Goal: Transaction & Acquisition: Book appointment/travel/reservation

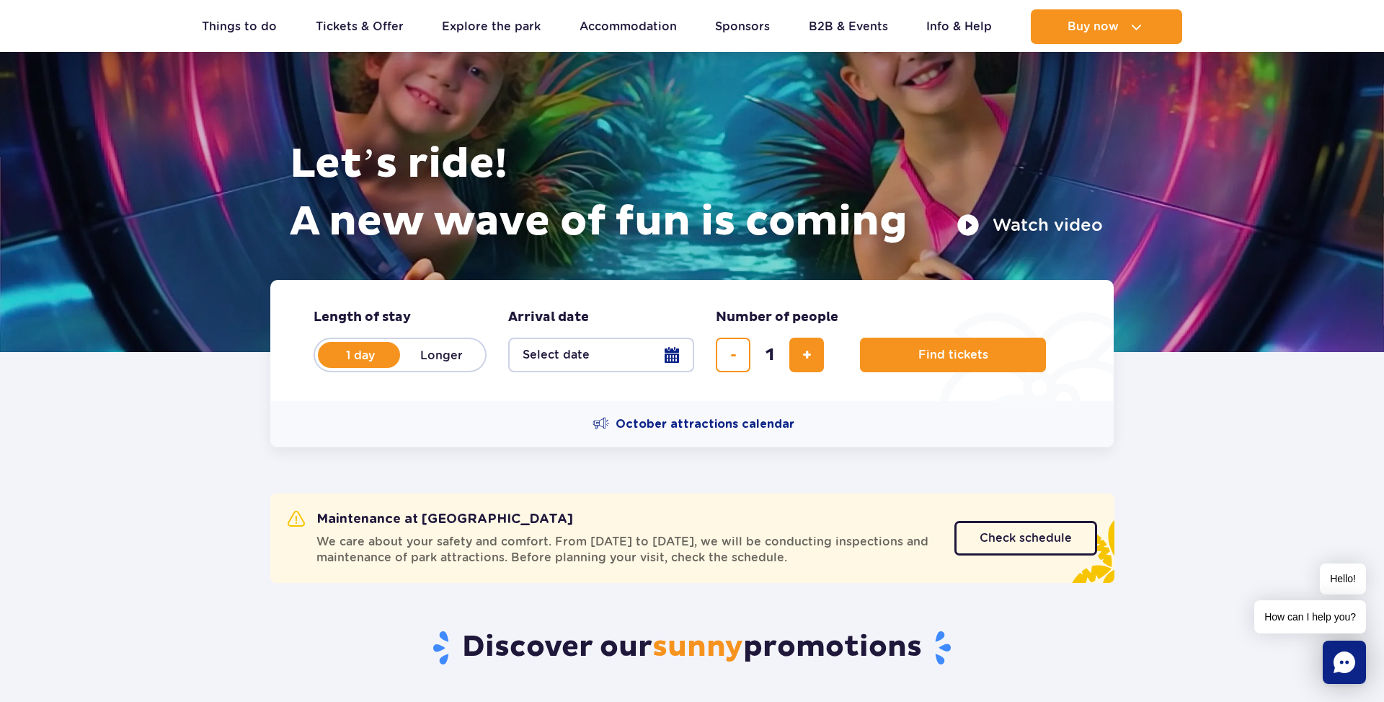
scroll to position [100, 0]
click at [446, 358] on label "Longer" at bounding box center [441, 355] width 82 height 30
click at [416, 368] on input "Longer" at bounding box center [408, 369] width 16 height 3
radio input "false"
radio input "true"
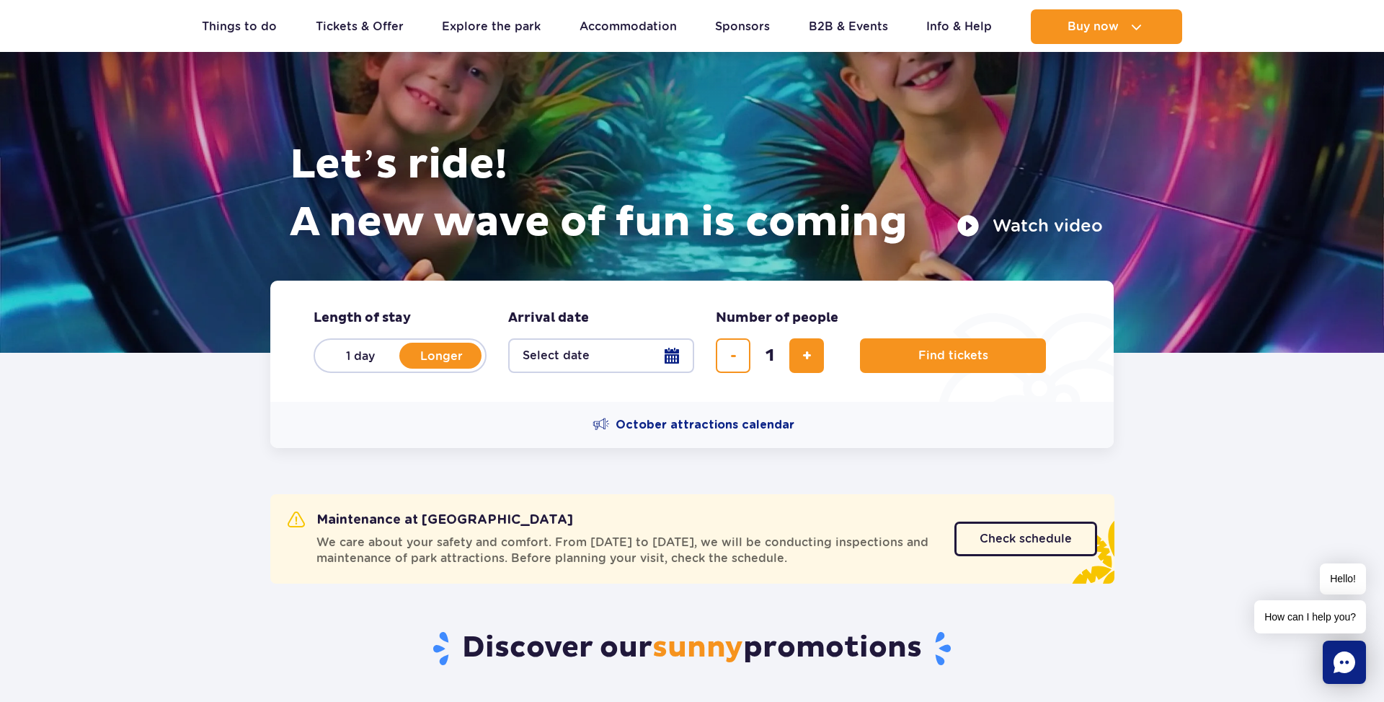
click at [361, 358] on label "1 day" at bounding box center [360, 355] width 82 height 30
click at [335, 368] on input "1 day" at bounding box center [327, 369] width 16 height 3
radio input "true"
click at [668, 358] on button "Select date" at bounding box center [601, 355] width 186 height 35
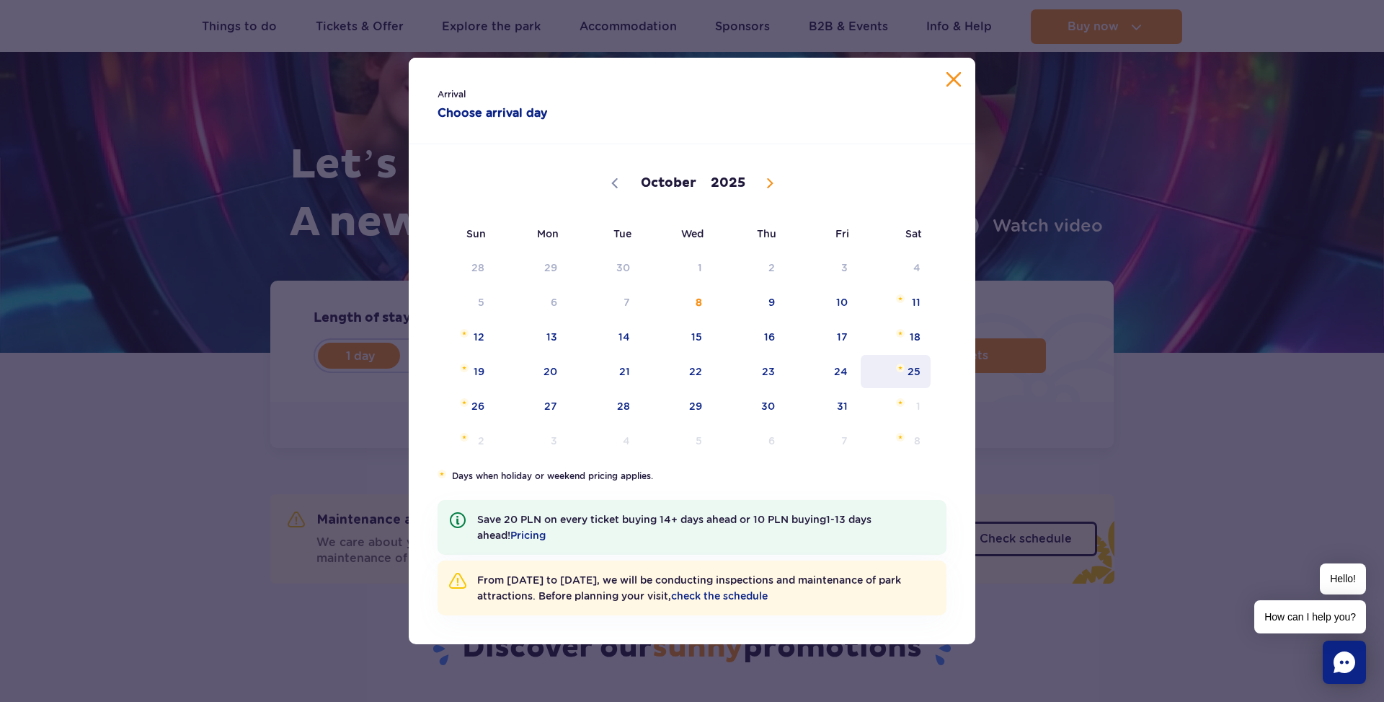
click at [914, 388] on span "25" at bounding box center [895, 371] width 73 height 33
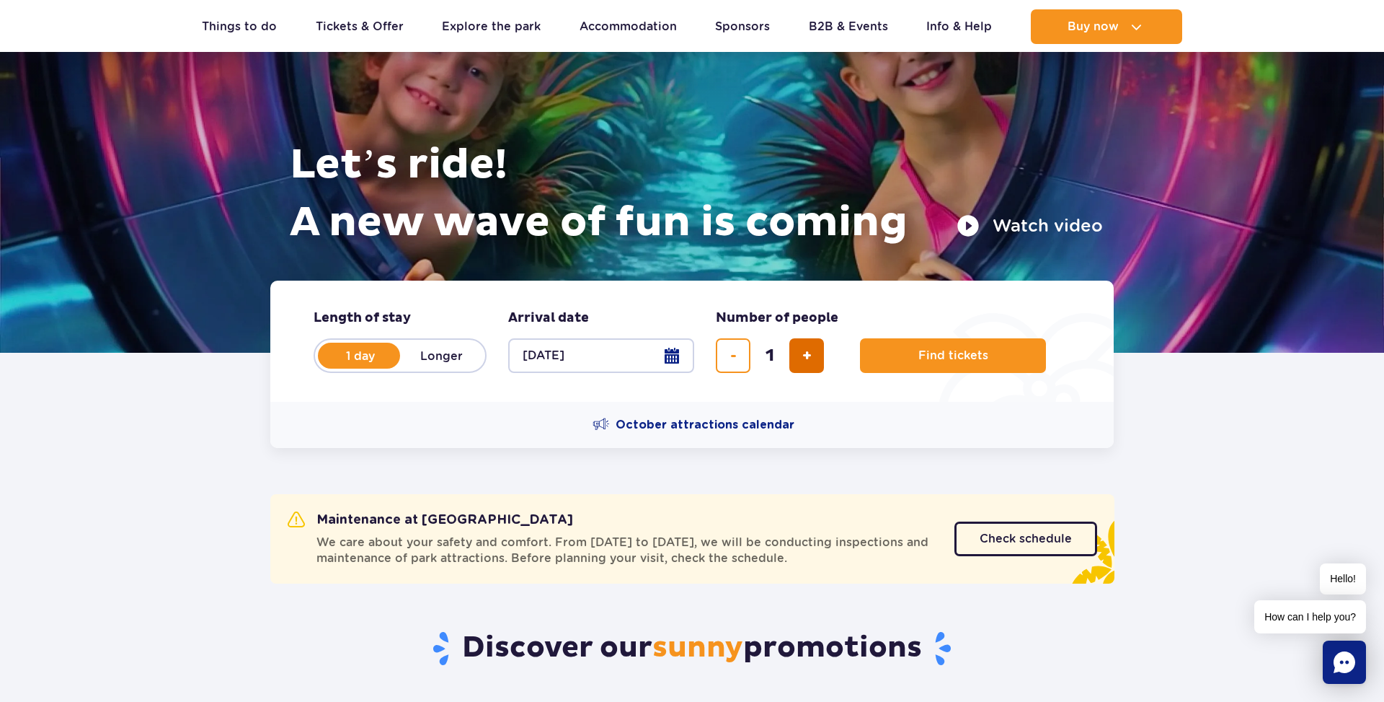
click at [810, 355] on span "add ticket" at bounding box center [807, 355] width 9 height 0
type input "5"
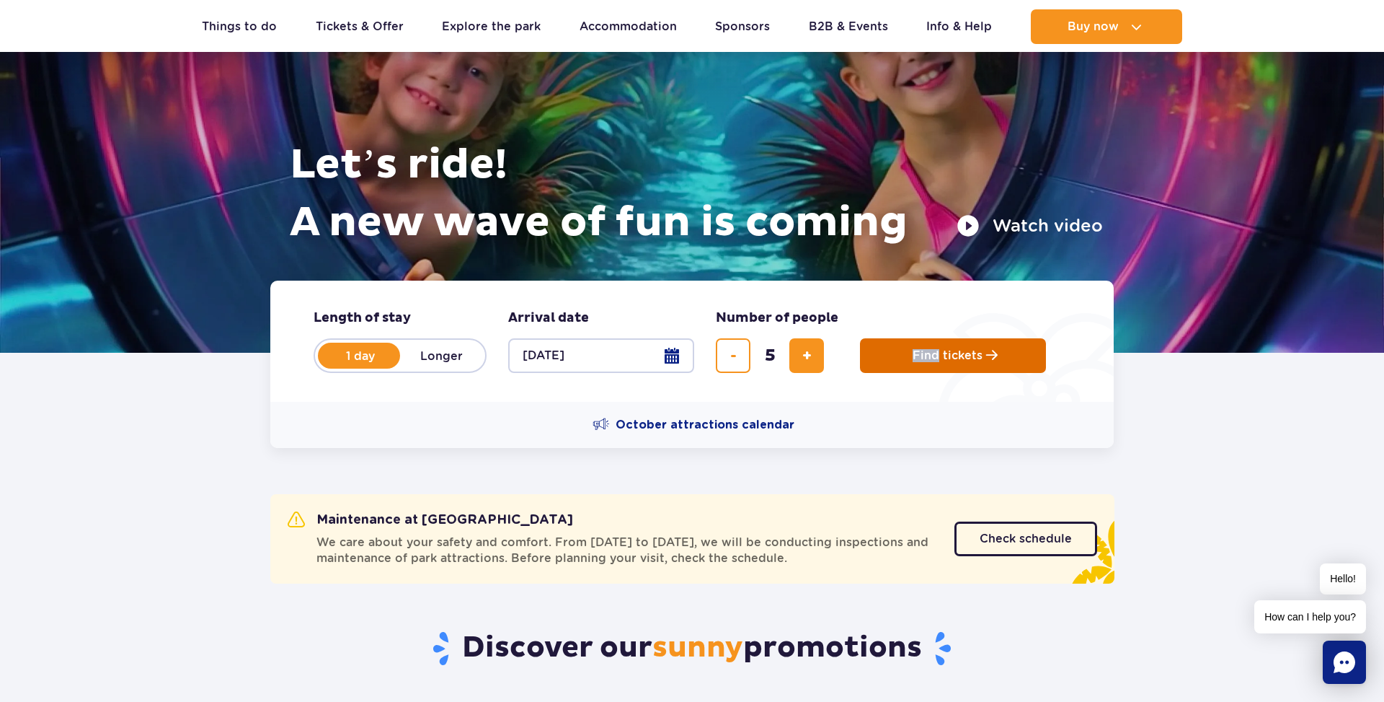
click at [942, 352] on span "Find tickets" at bounding box center [948, 355] width 70 height 13
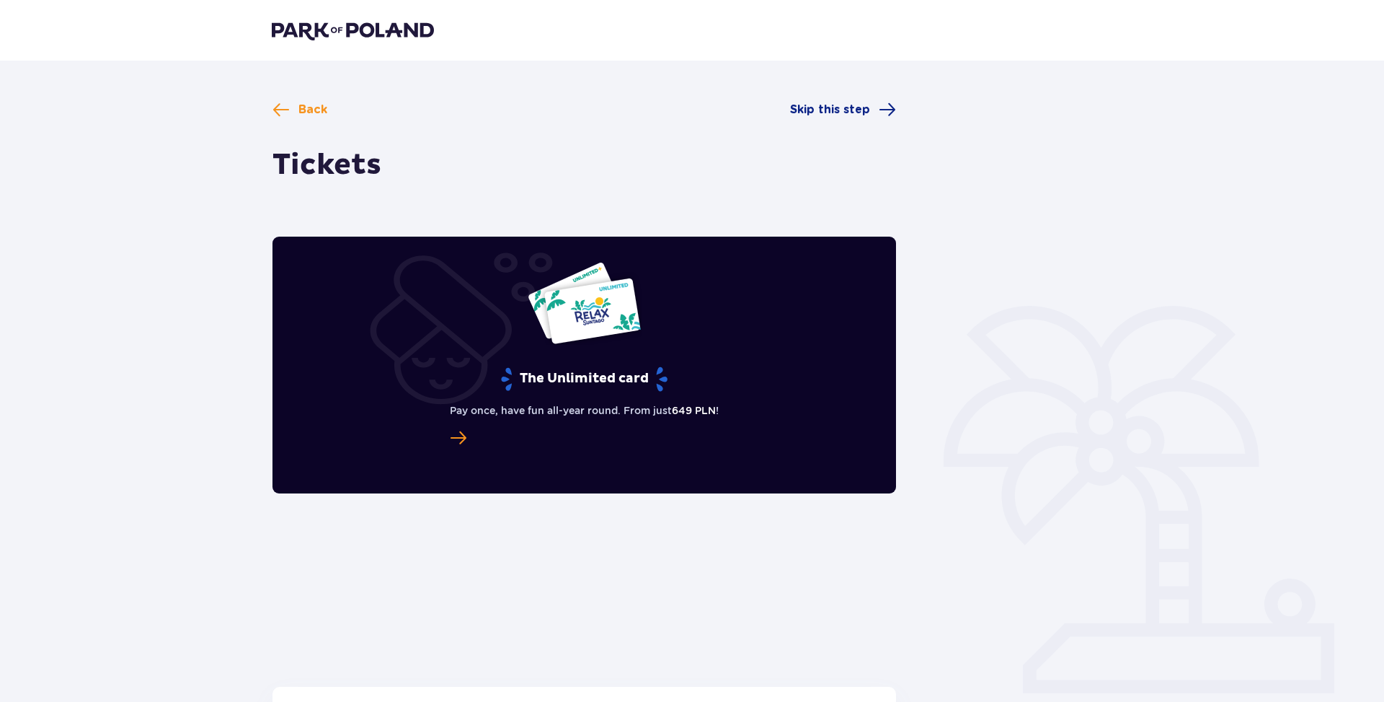
click at [454, 439] on span "The Unlimited card" at bounding box center [458, 437] width 17 height 17
click at [857, 110] on span "Skip this step" at bounding box center [830, 110] width 80 height 16
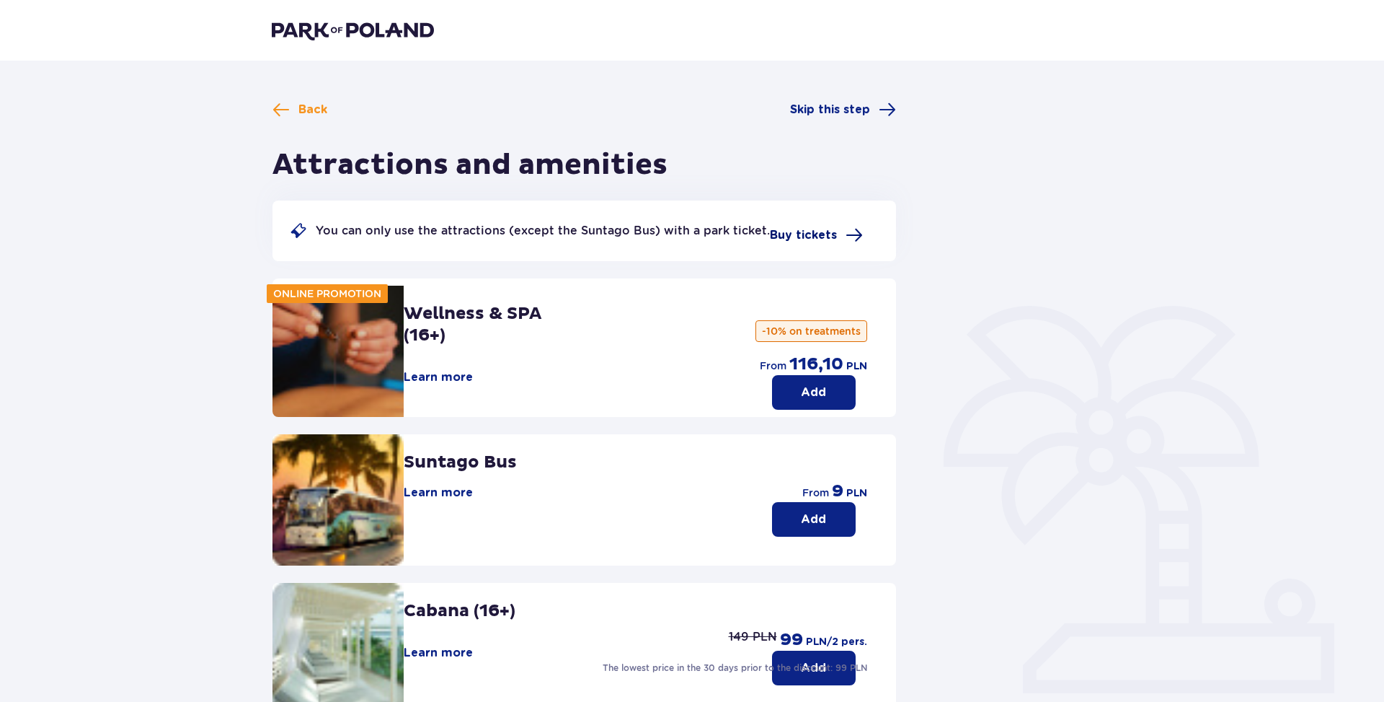
click at [810, 234] on span "Buy tickets" at bounding box center [803, 235] width 67 height 16
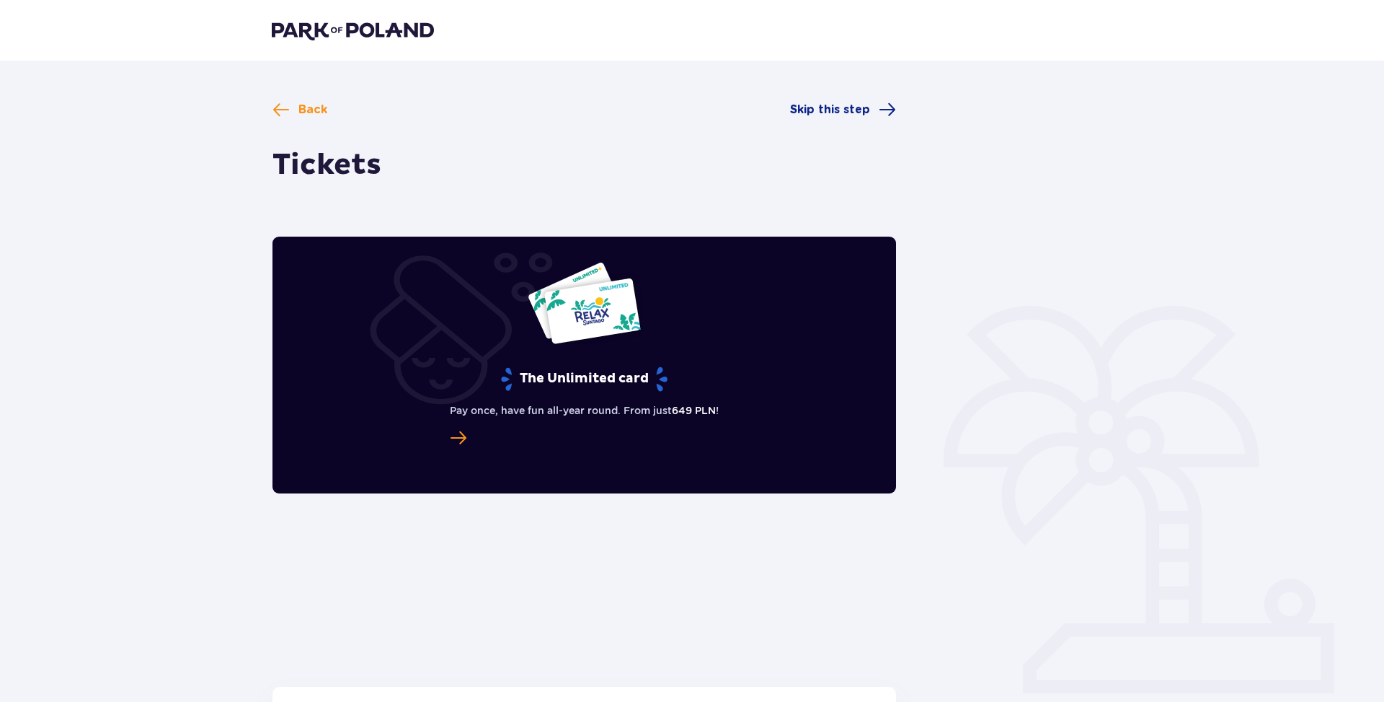
click at [451, 438] on span "The Unlimited card" at bounding box center [458, 437] width 17 height 17
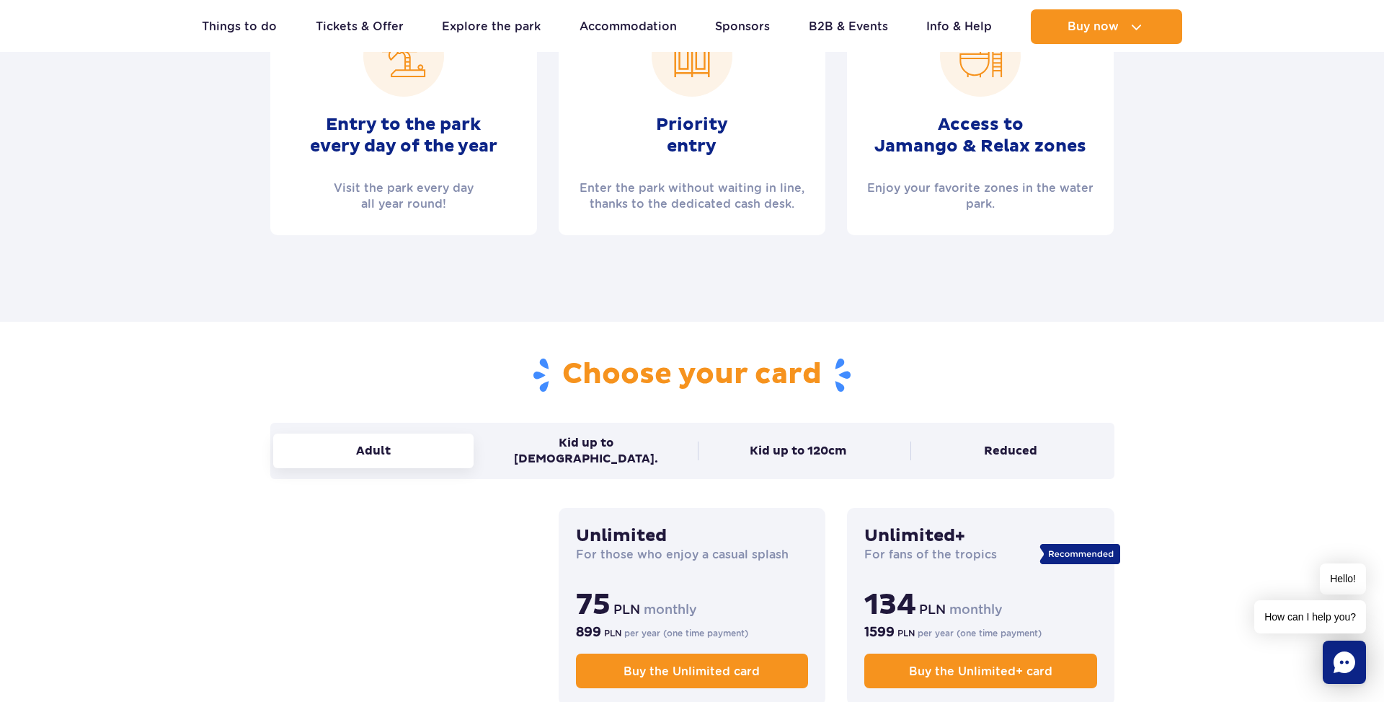
scroll to position [717, 0]
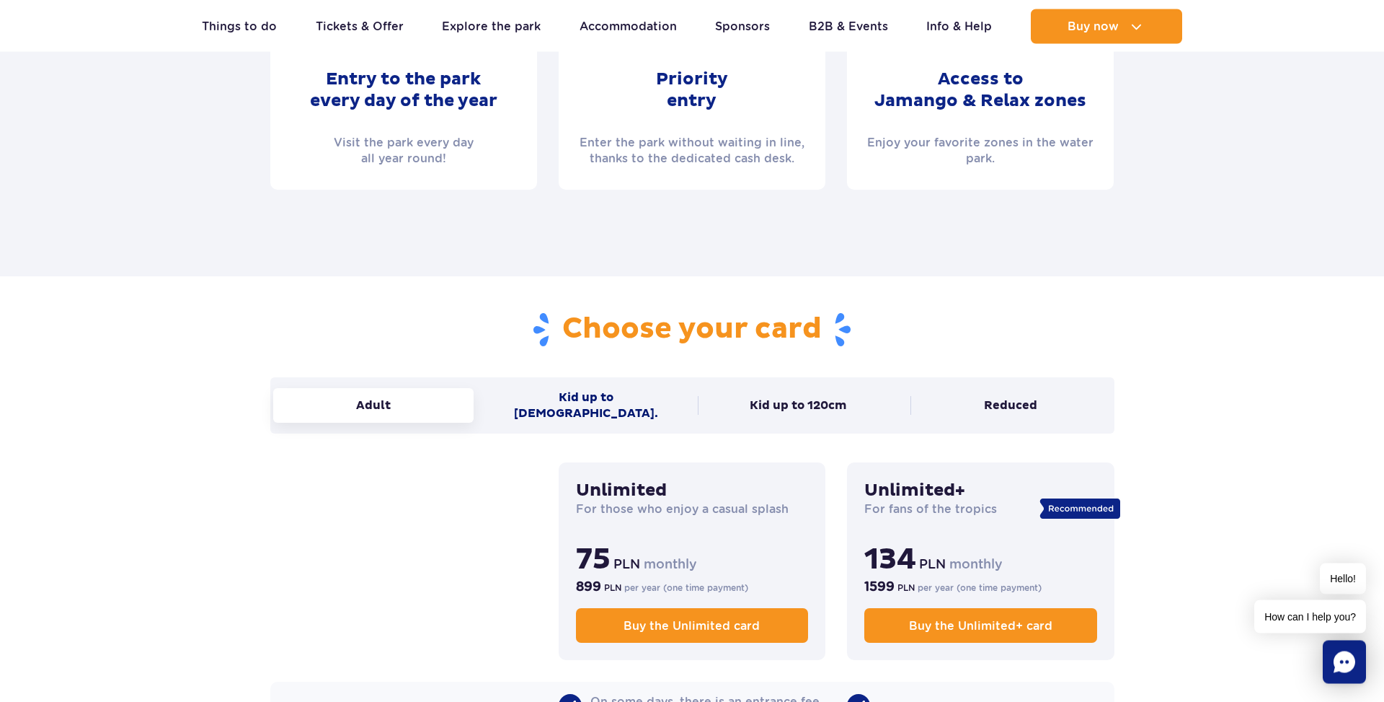
click at [622, 399] on button "Kid up to 16 y.o." at bounding box center [585, 406] width 201 height 50
click at [401, 406] on button "Adult" at bounding box center [373, 405] width 201 height 35
click at [543, 399] on button "Kid up to 16 y.o." at bounding box center [585, 405] width 201 height 50
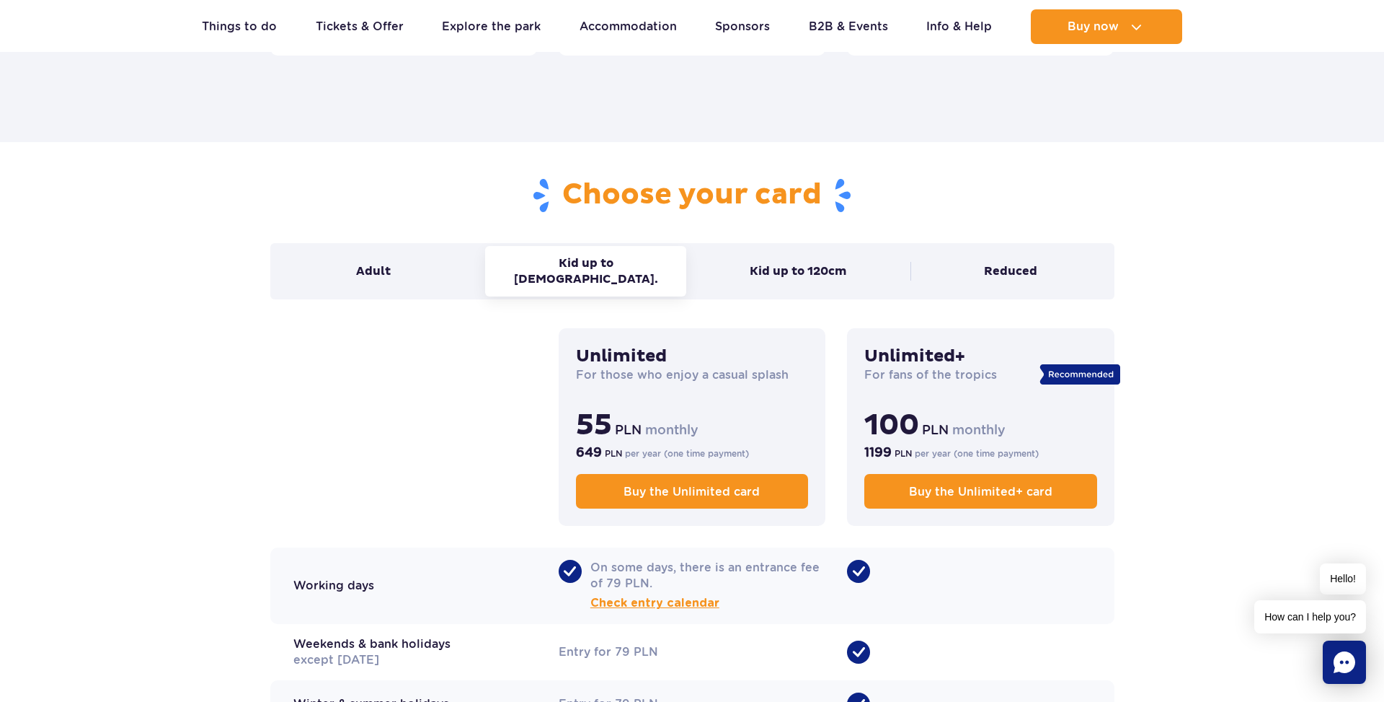
scroll to position [812, 0]
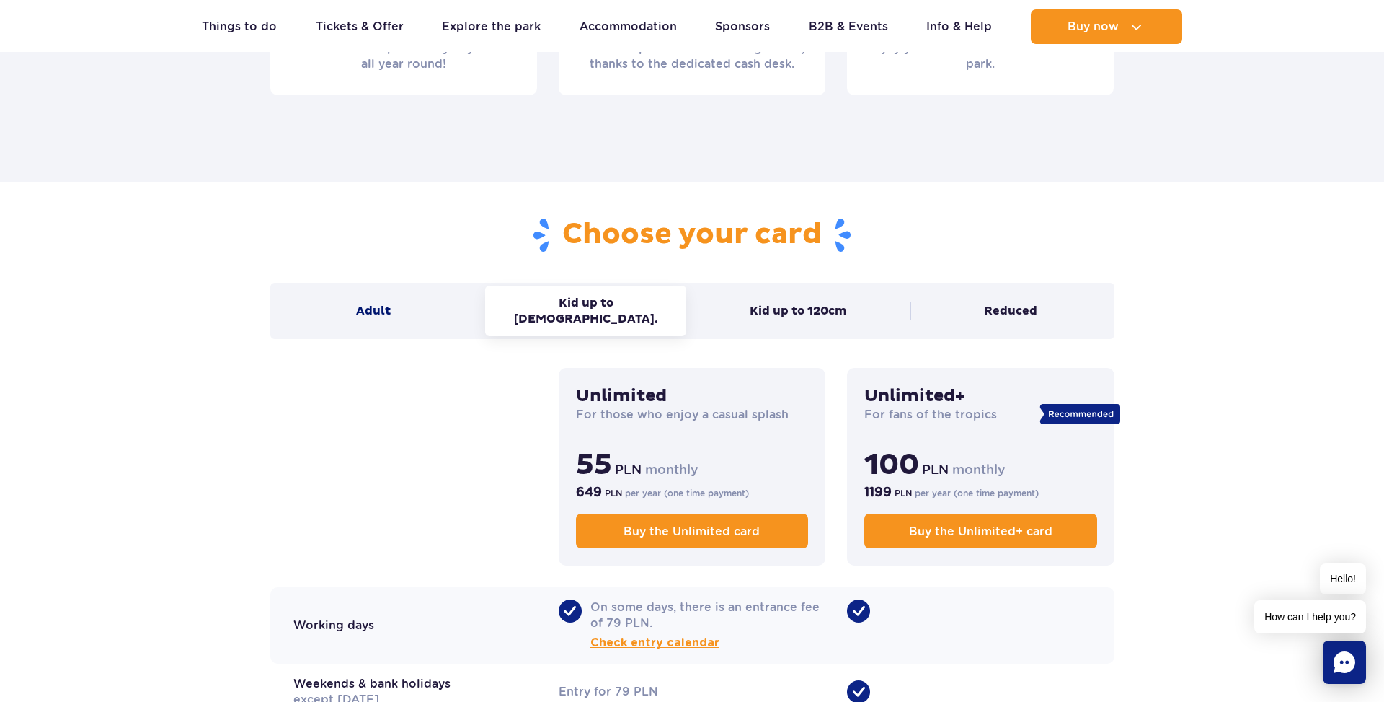
click at [417, 306] on button "Adult" at bounding box center [373, 310] width 201 height 35
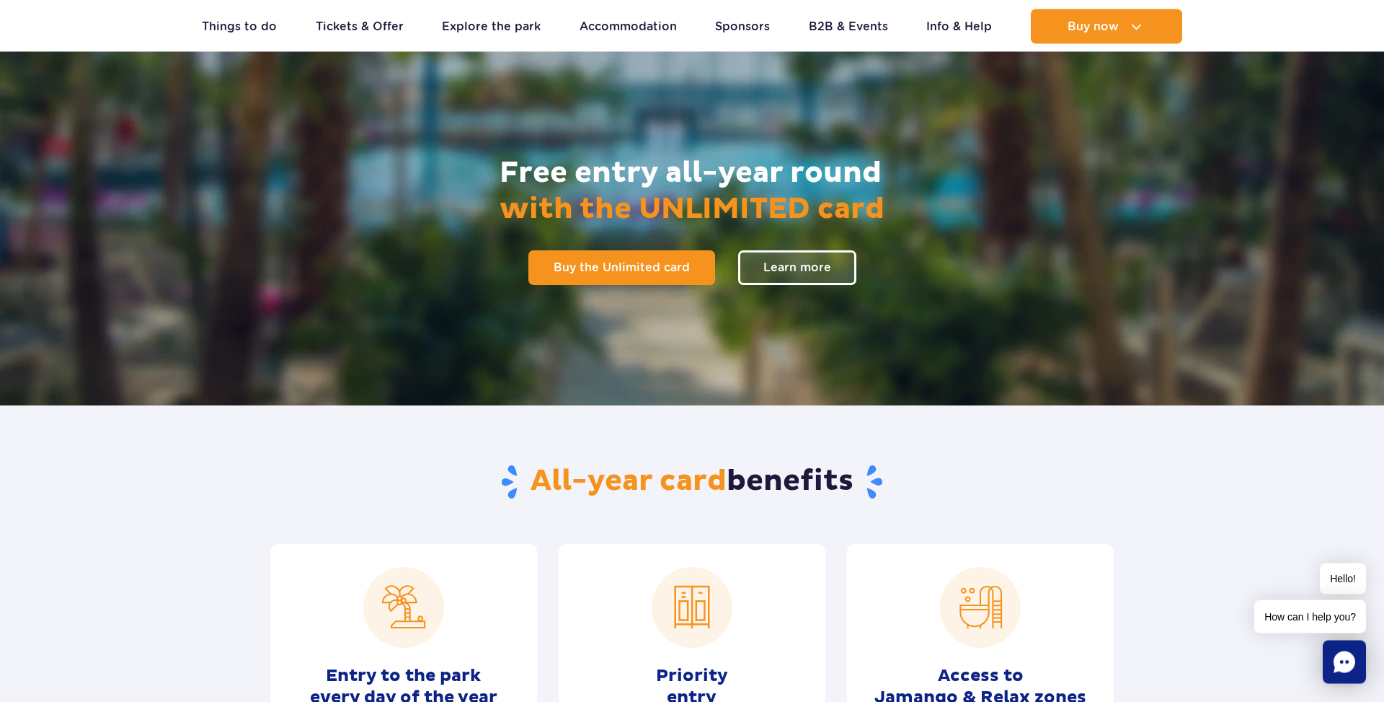
scroll to position [29, 0]
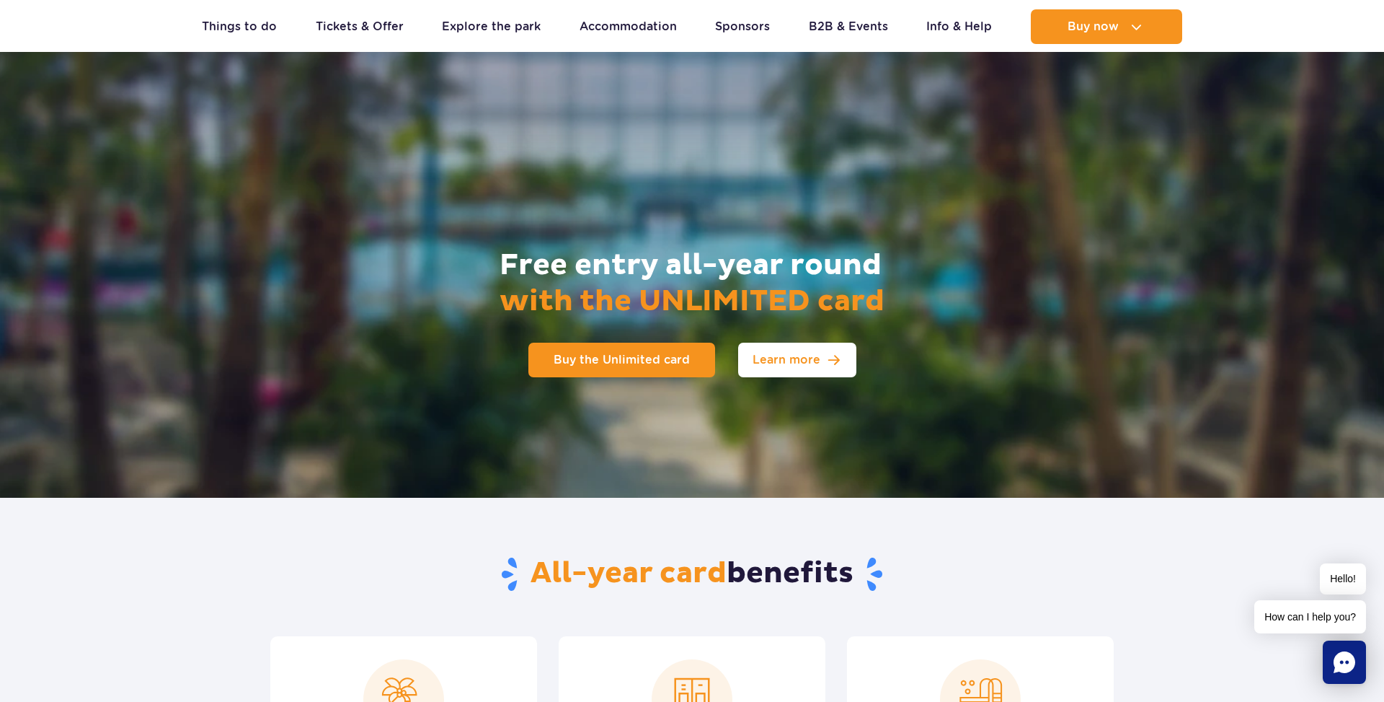
click at [790, 352] on link "Learn more" at bounding box center [797, 359] width 118 height 35
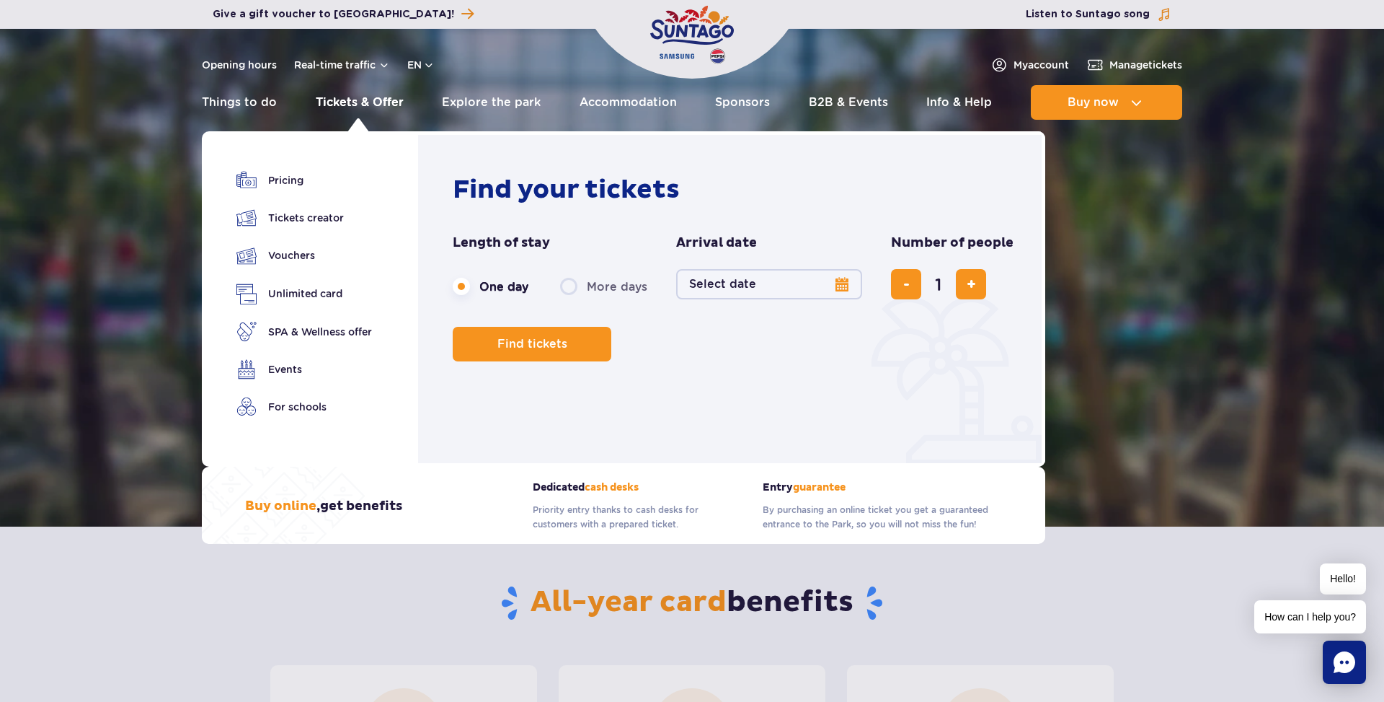
click at [378, 107] on link "Tickets & Offer" at bounding box center [360, 102] width 88 height 35
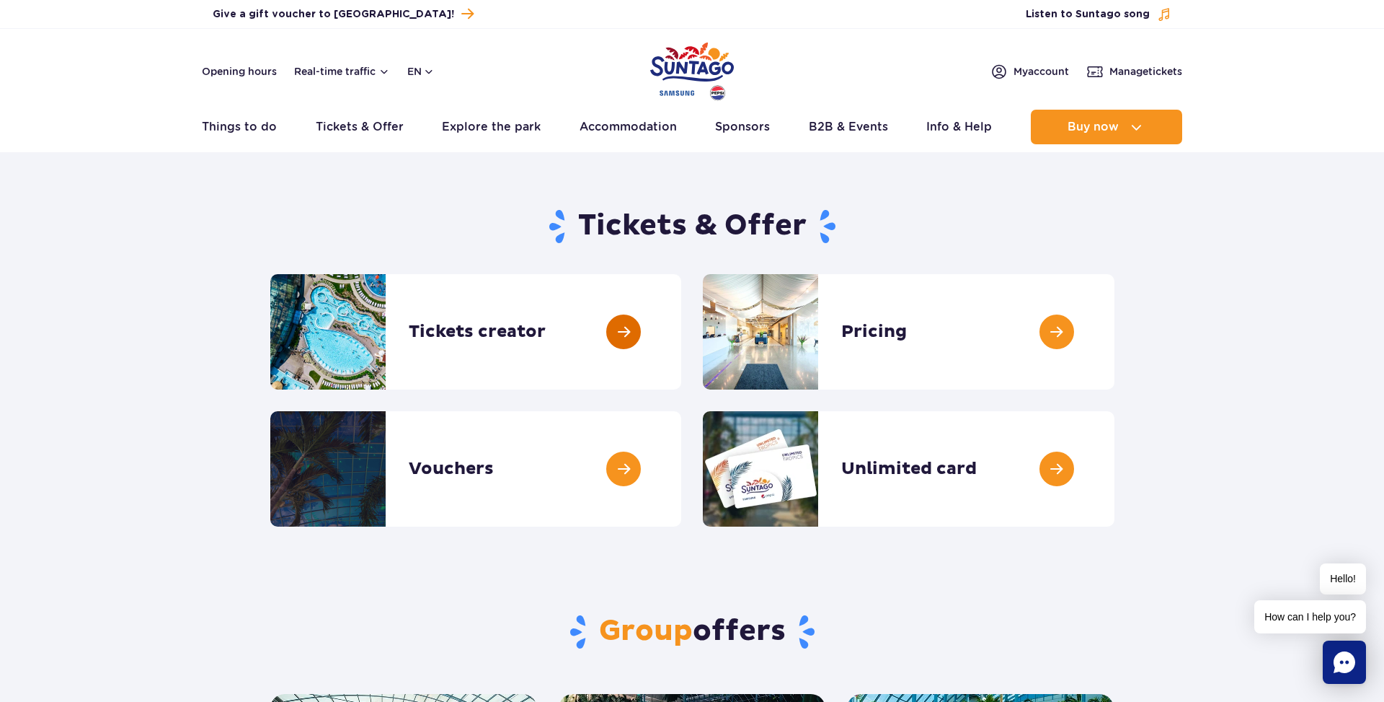
click at [681, 331] on link at bounding box center [681, 331] width 0 height 115
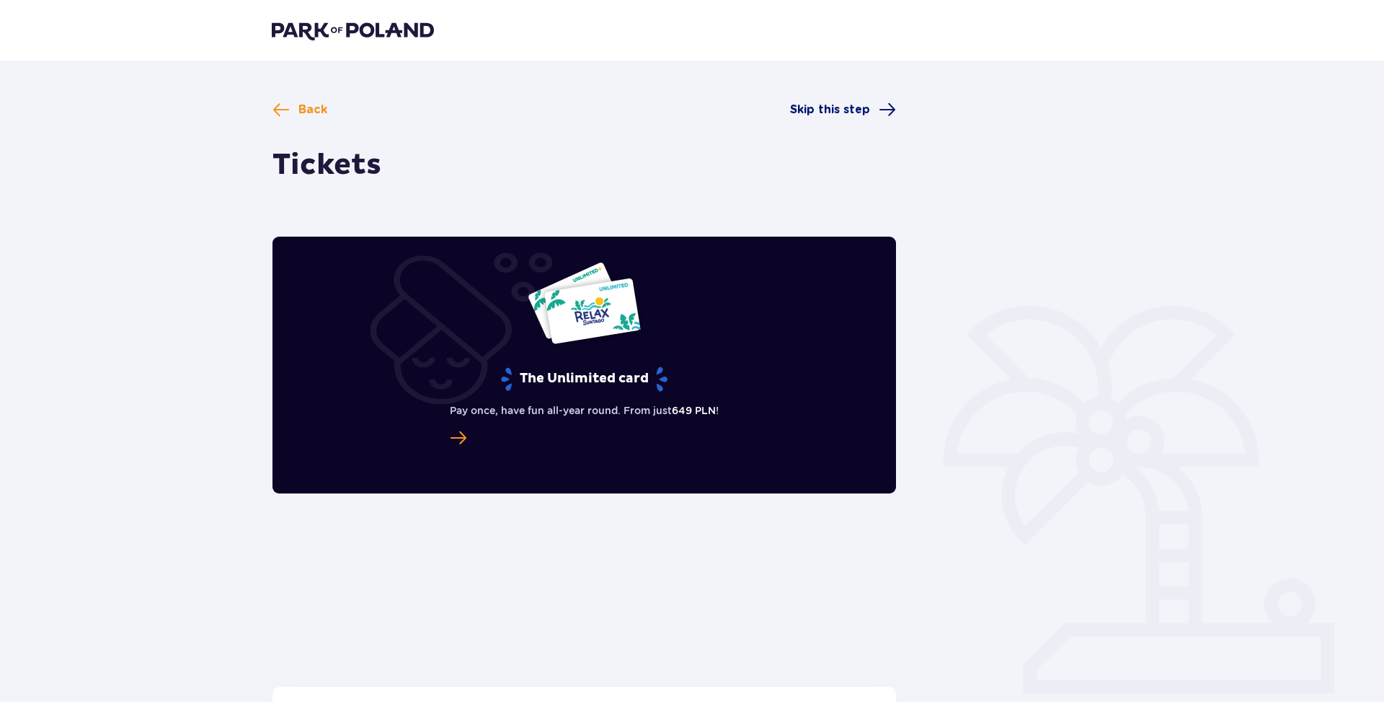
click at [885, 112] on span at bounding box center [887, 109] width 17 height 17
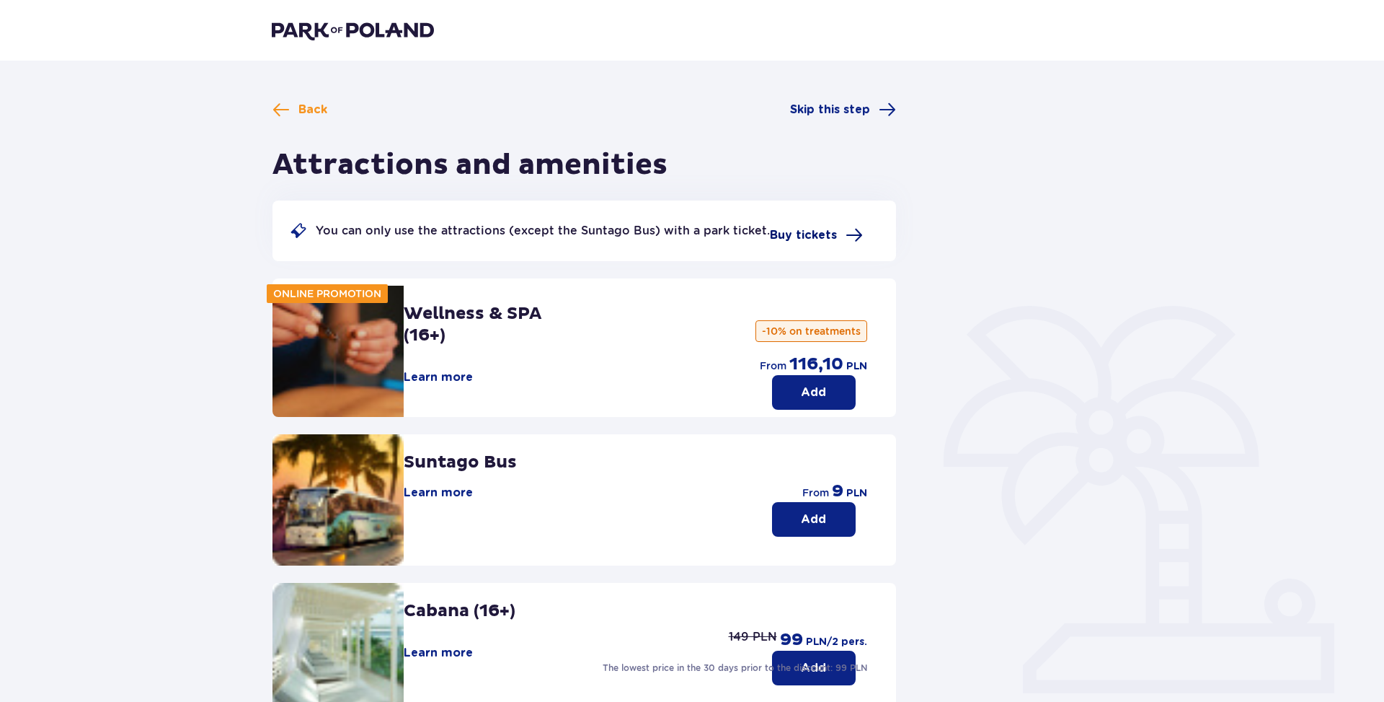
click at [846, 234] on span at bounding box center [854, 234] width 17 height 17
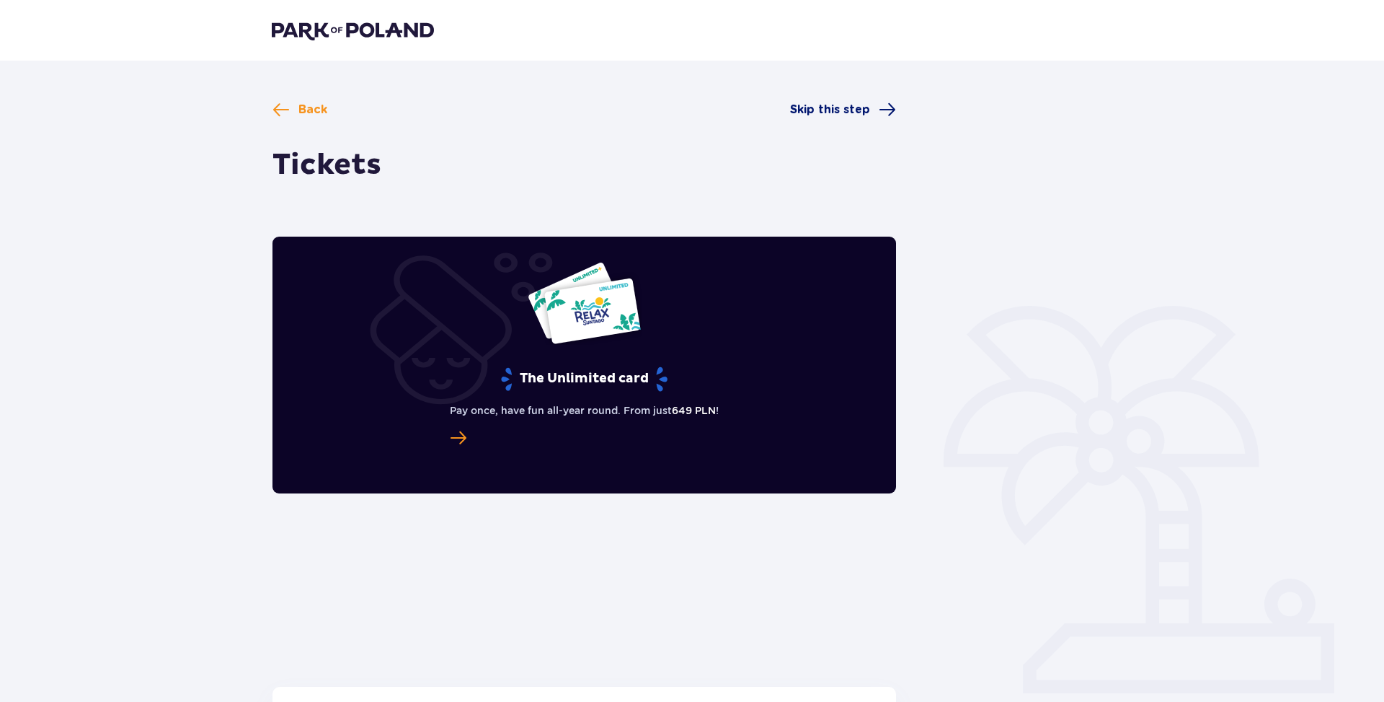
click at [853, 112] on span "Skip this step" at bounding box center [830, 110] width 80 height 16
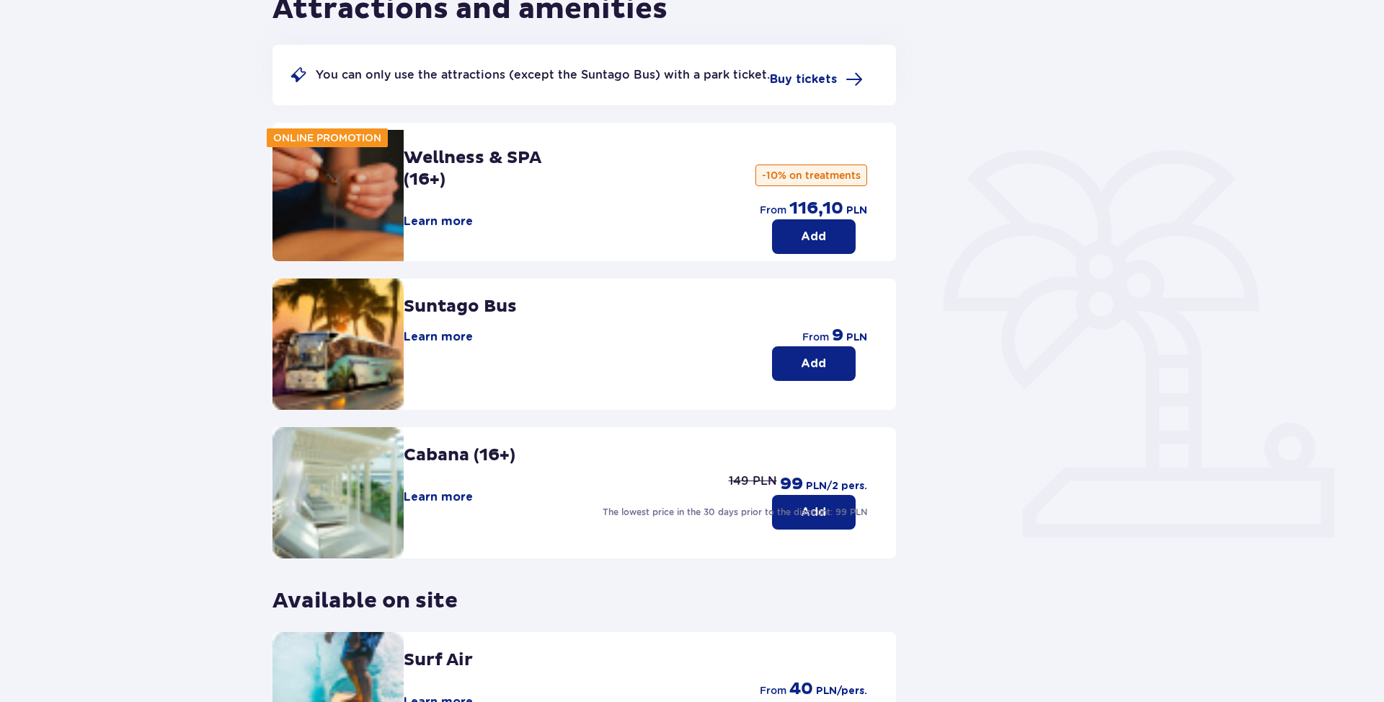
scroll to position [54, 0]
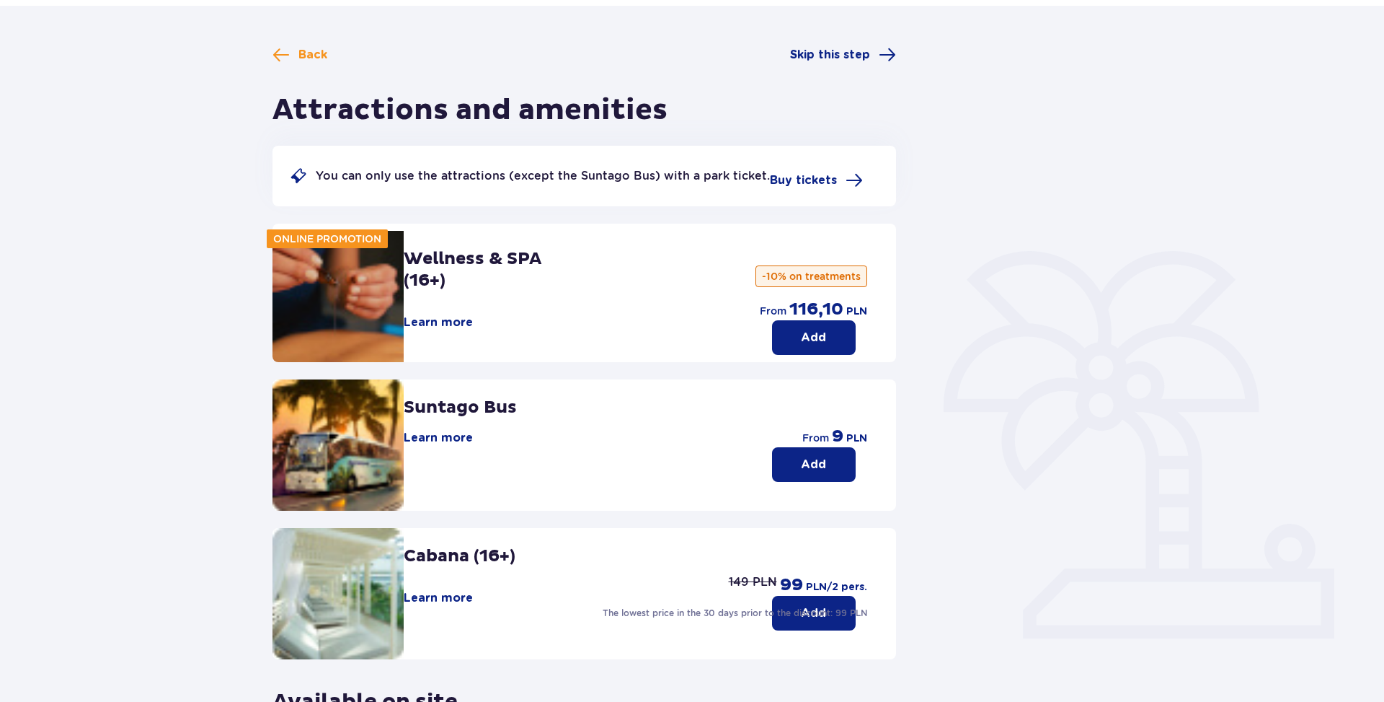
click at [810, 332] on p "Add" at bounding box center [813, 338] width 25 height 16
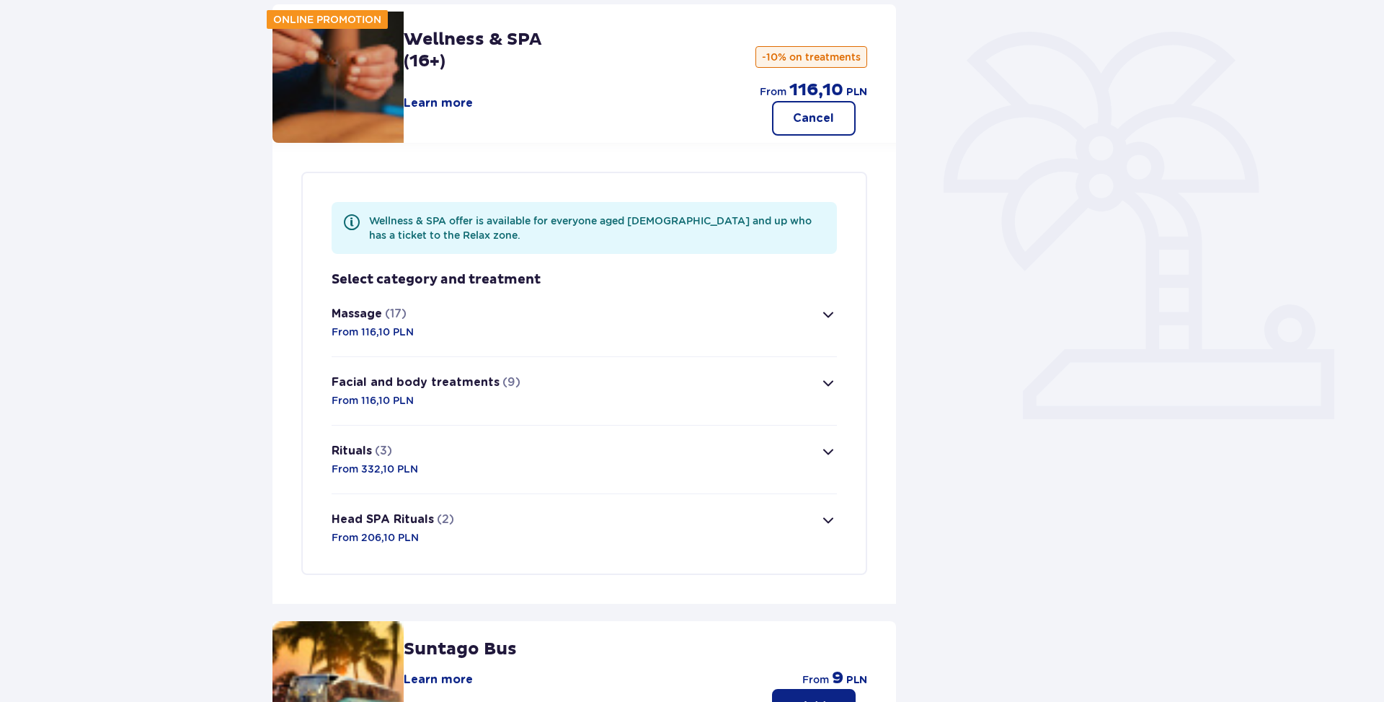
scroll to position [166, 0]
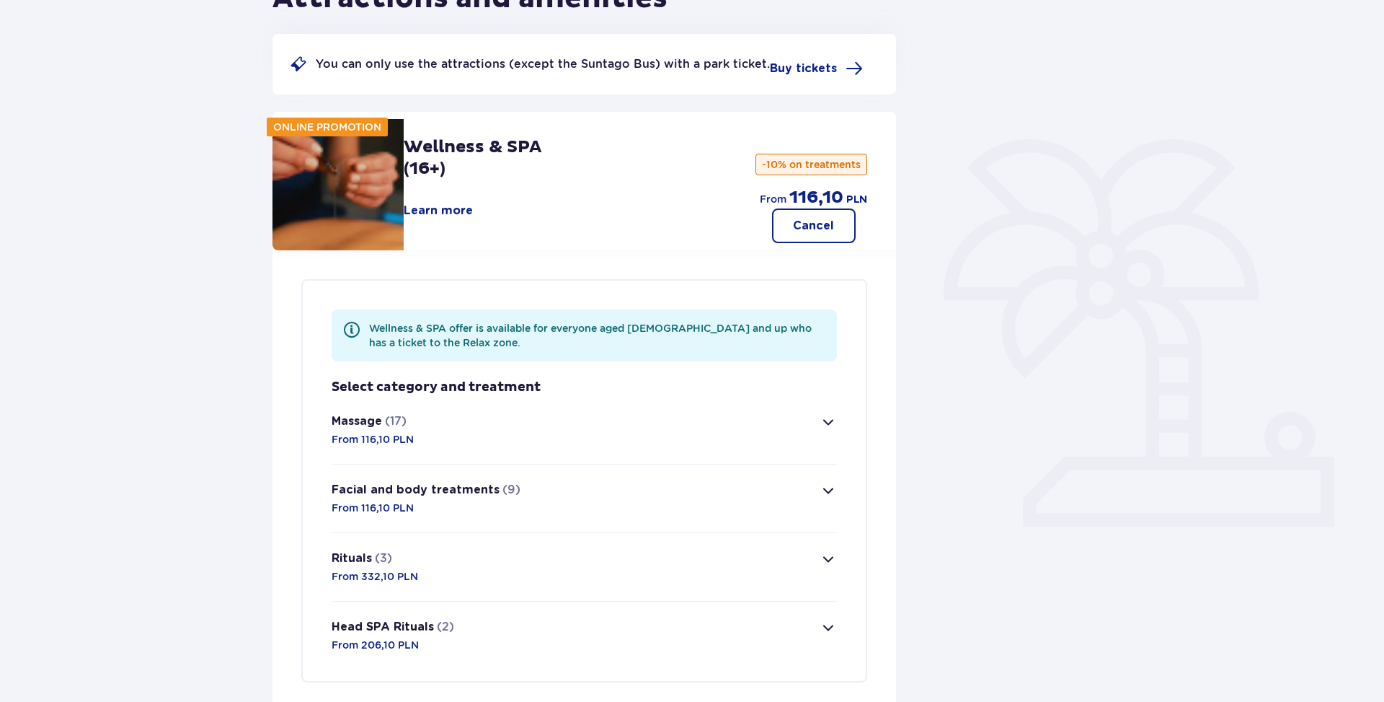
click at [827, 230] on p "Cancel" at bounding box center [813, 226] width 41 height 16
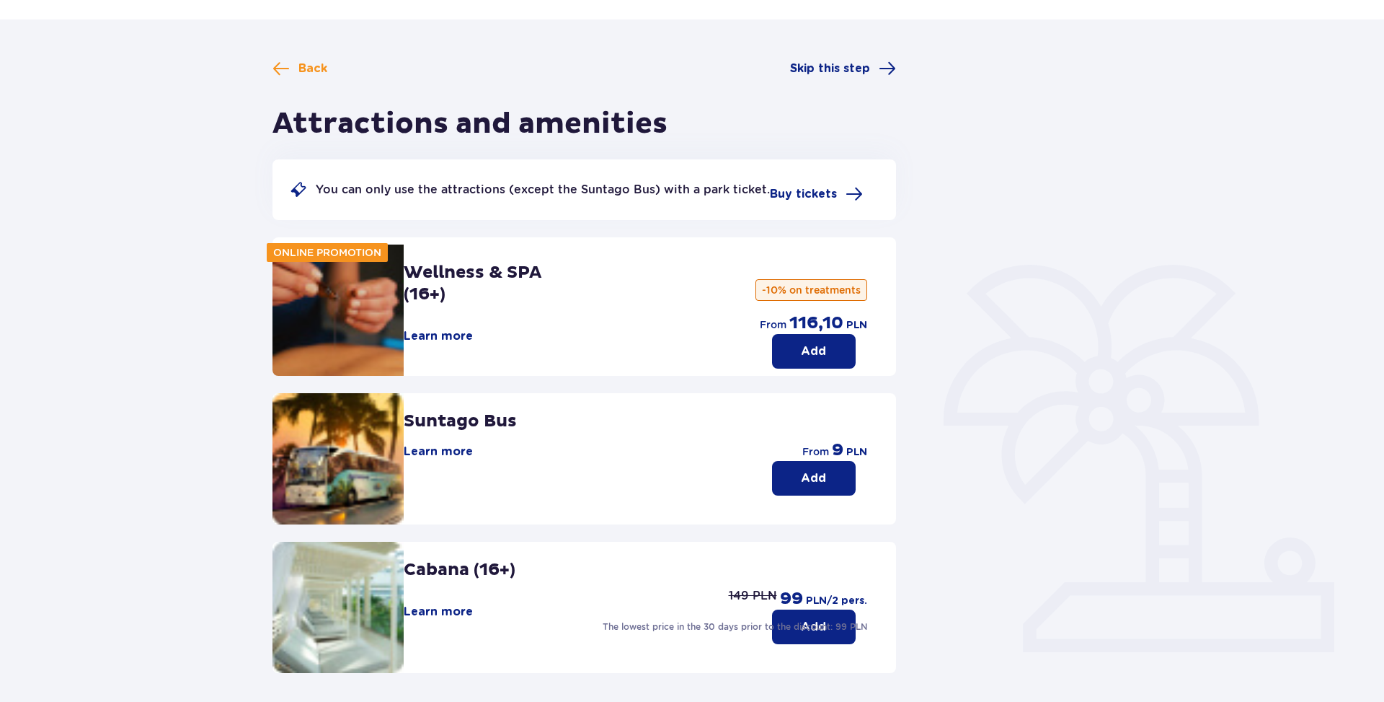
scroll to position [41, 0]
click at [833, 68] on span "Skip this step" at bounding box center [830, 69] width 80 height 16
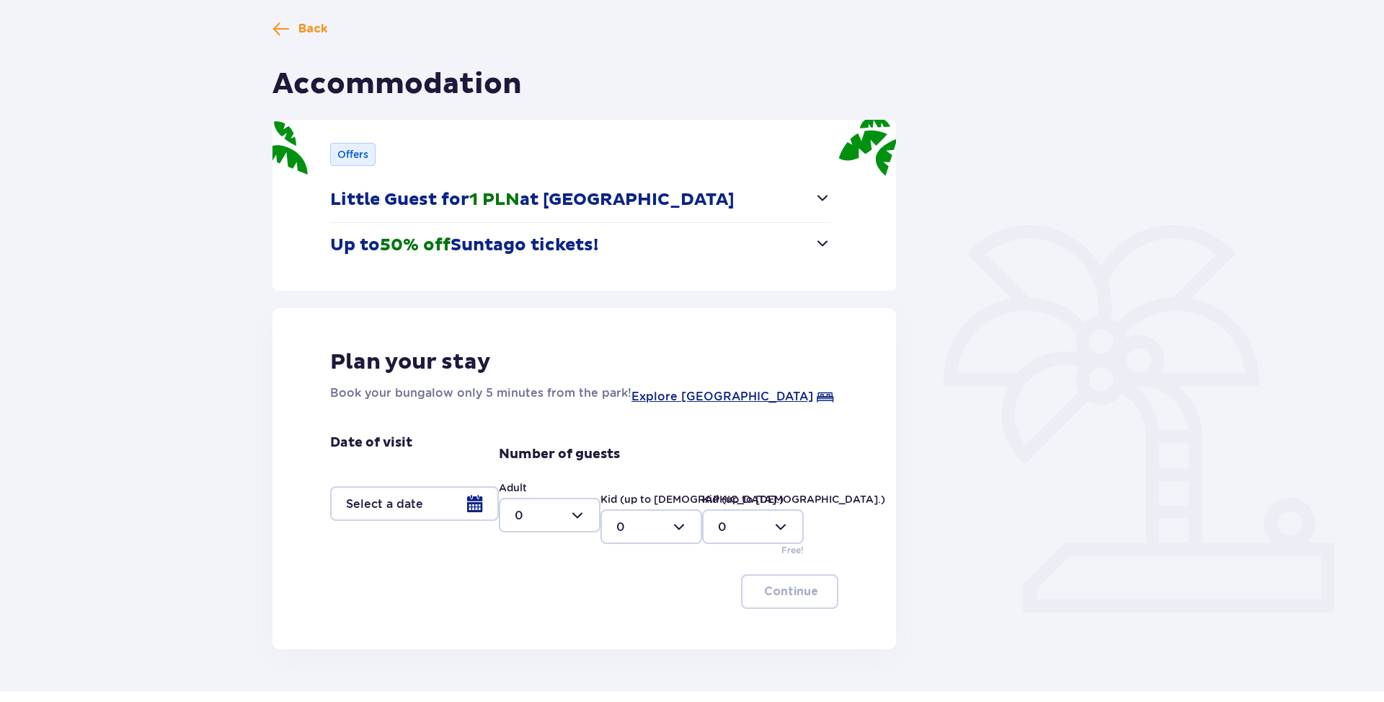
scroll to position [68, 0]
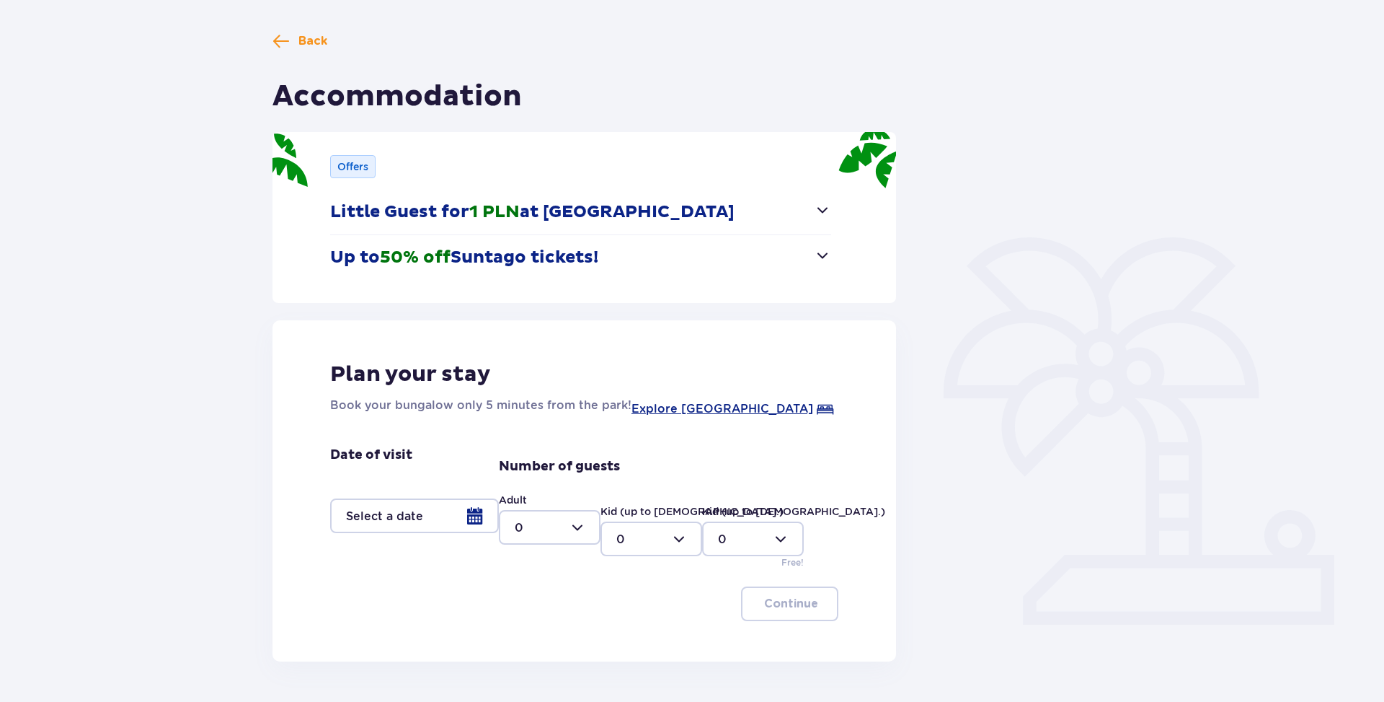
click at [475, 516] on div at bounding box center [414, 515] width 169 height 35
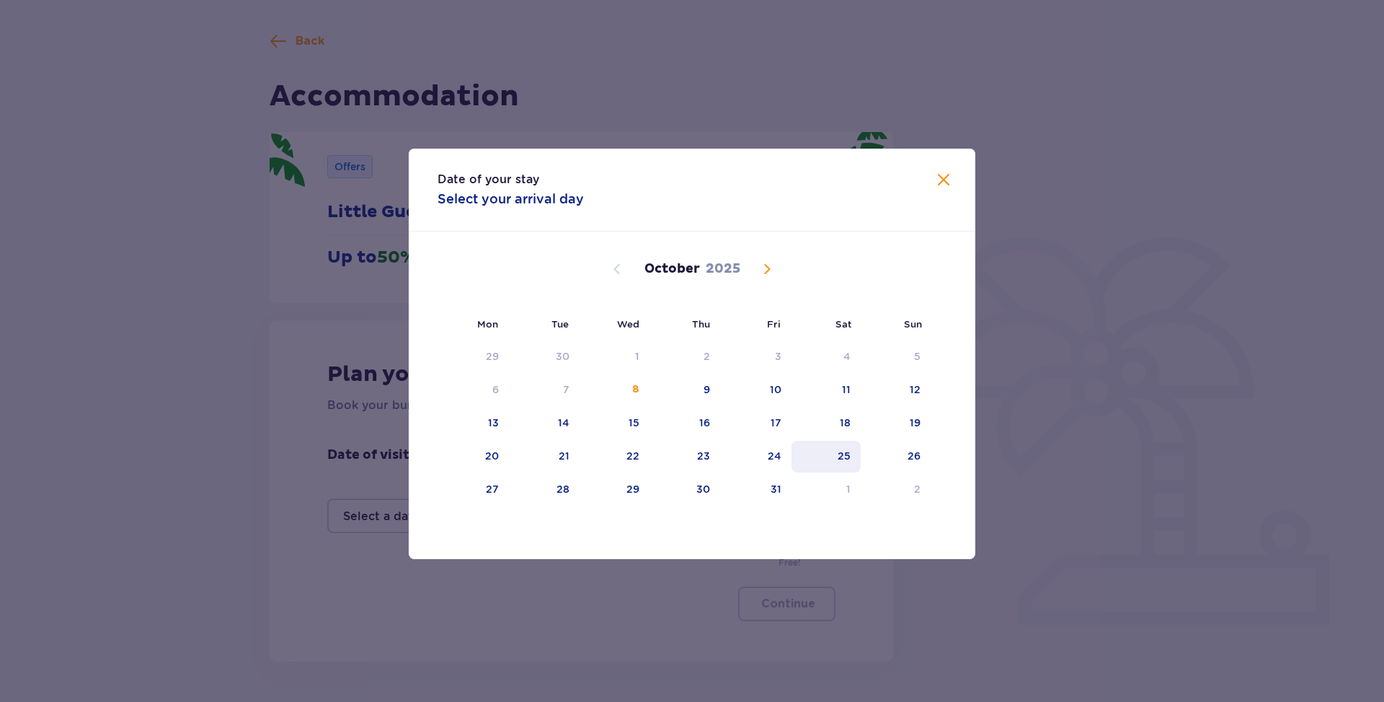
click at [852, 472] on div "25" at bounding box center [827, 457] width 70 height 32
click at [947, 189] on span "Close" at bounding box center [943, 180] width 17 height 17
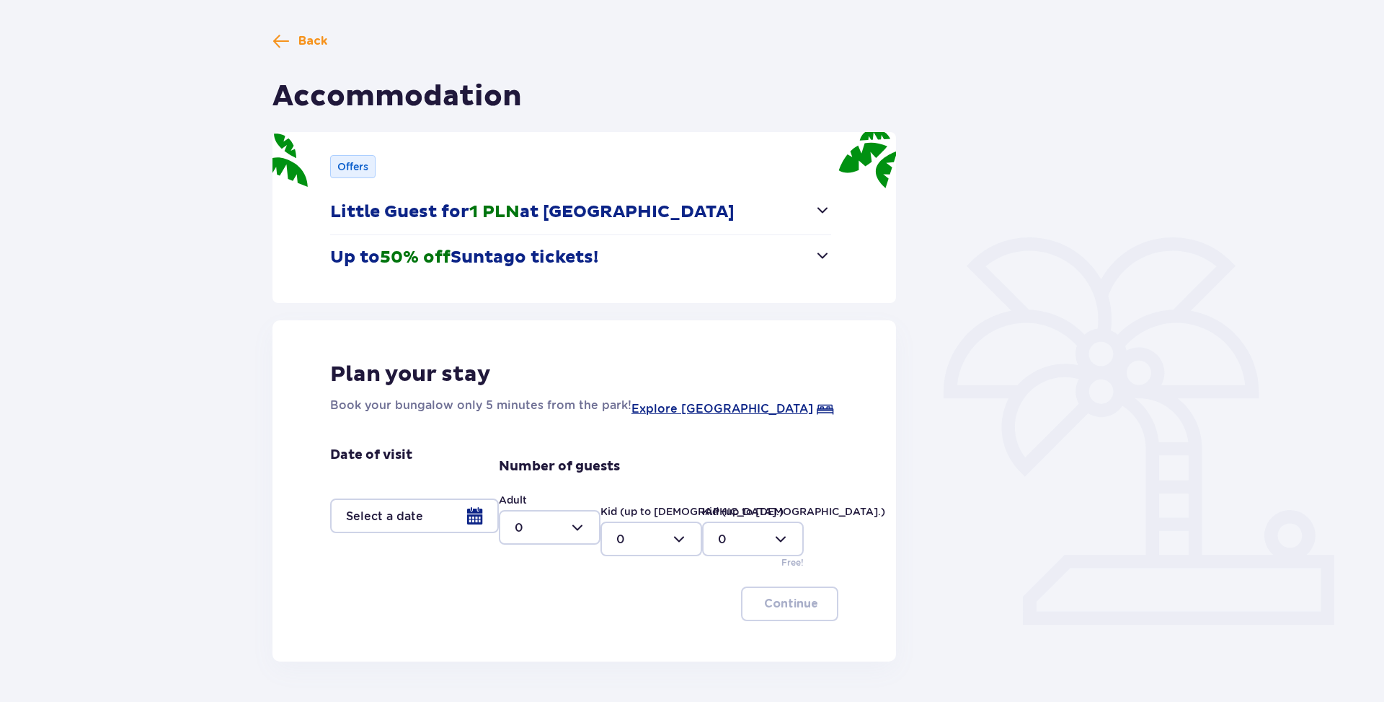
click at [435, 529] on div at bounding box center [414, 515] width 169 height 35
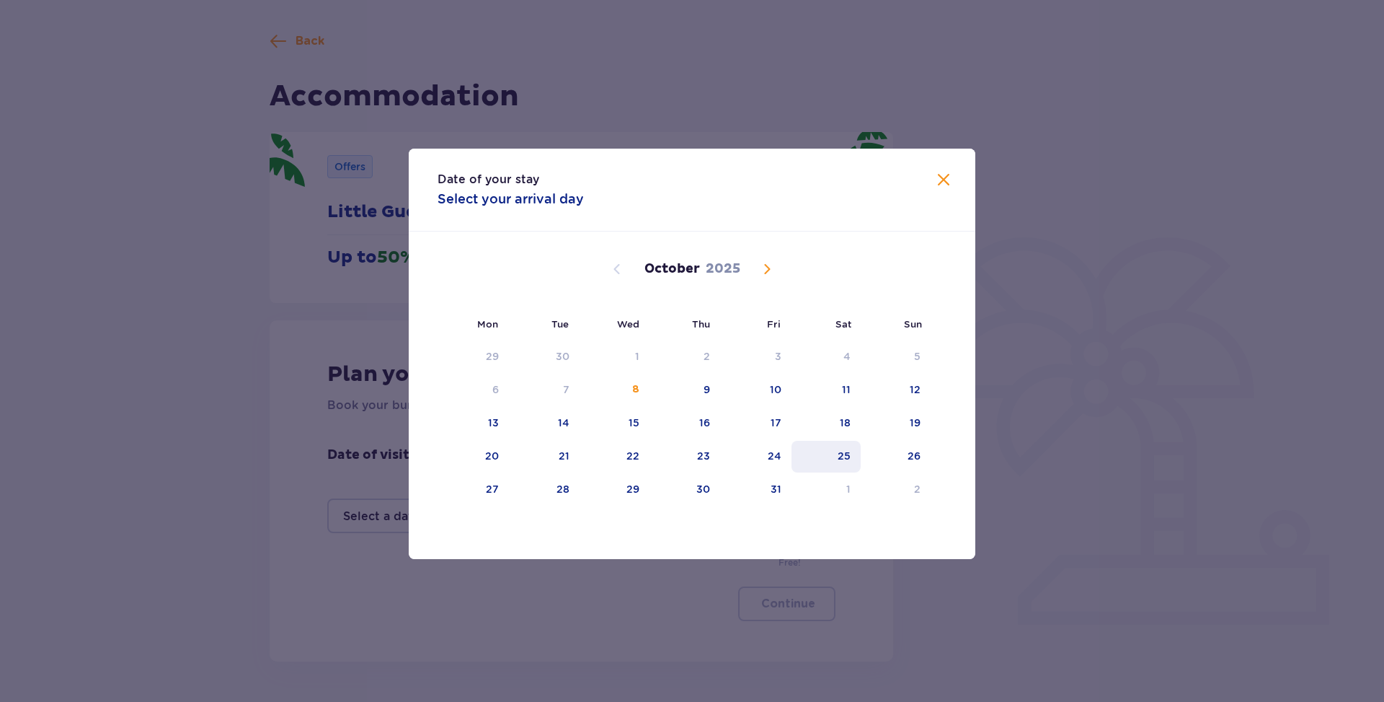
click at [846, 463] on div "25" at bounding box center [844, 455] width 13 height 14
click at [844, 463] on div "25" at bounding box center [844, 455] width 13 height 14
click at [549, 208] on p "Select your arrival day" at bounding box center [511, 198] width 146 height 17
click at [905, 472] on div "26" at bounding box center [896, 457] width 70 height 32
type input "25.10.25 - 26.10.25"
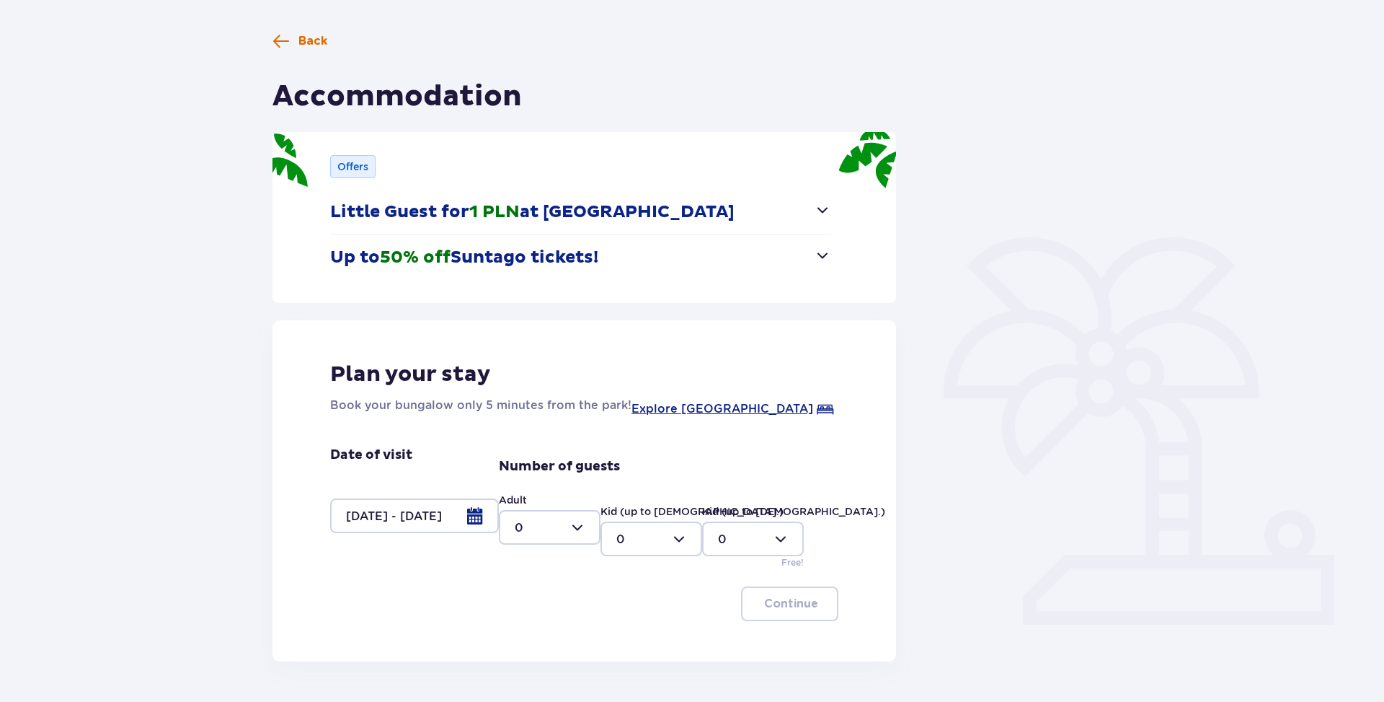
click at [305, 45] on span "Back" at bounding box center [313, 41] width 29 height 16
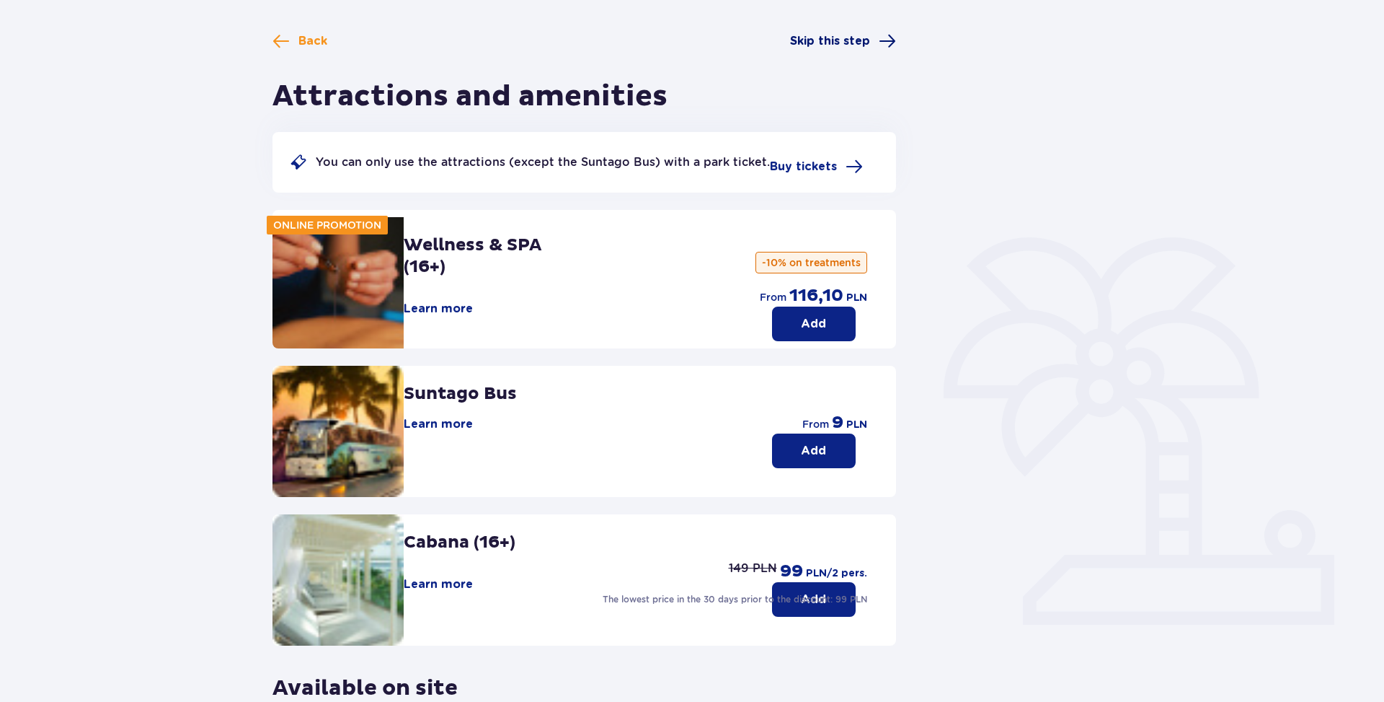
click at [882, 46] on span at bounding box center [887, 40] width 17 height 17
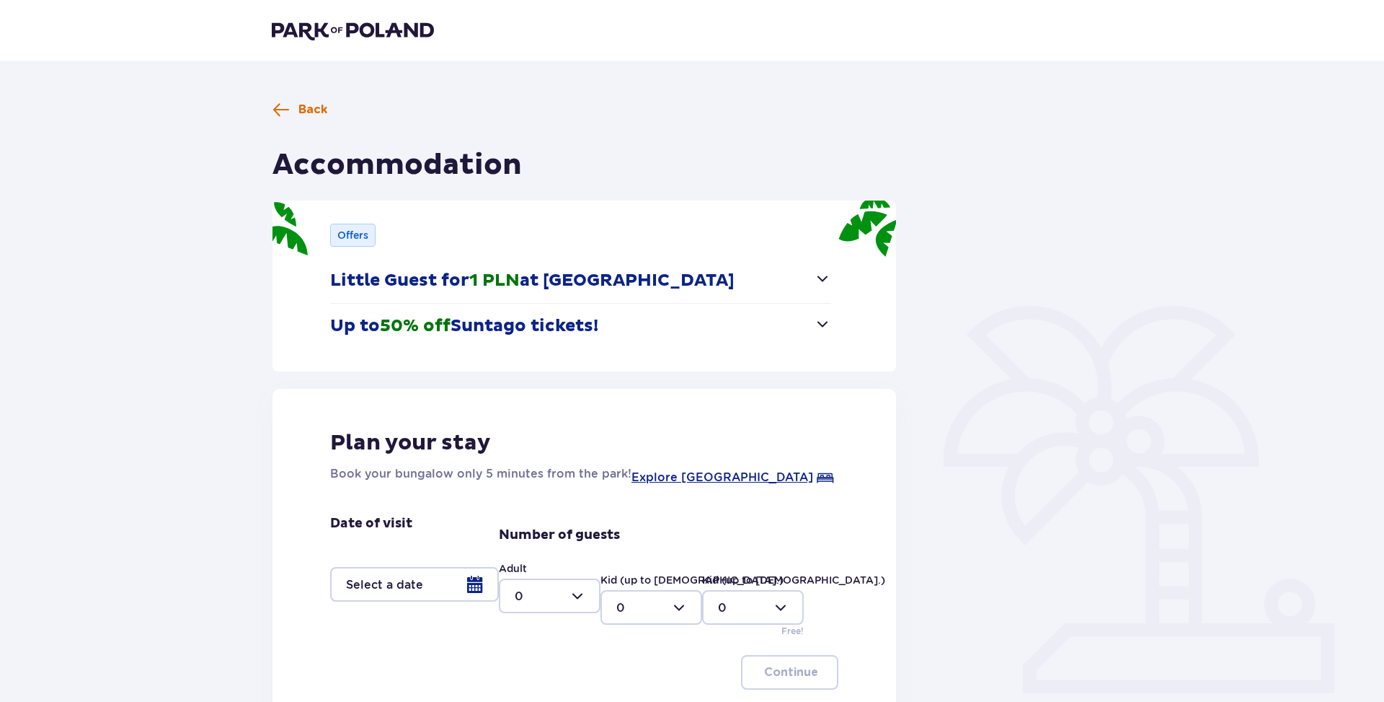
click at [312, 110] on span "Back" at bounding box center [313, 110] width 29 height 16
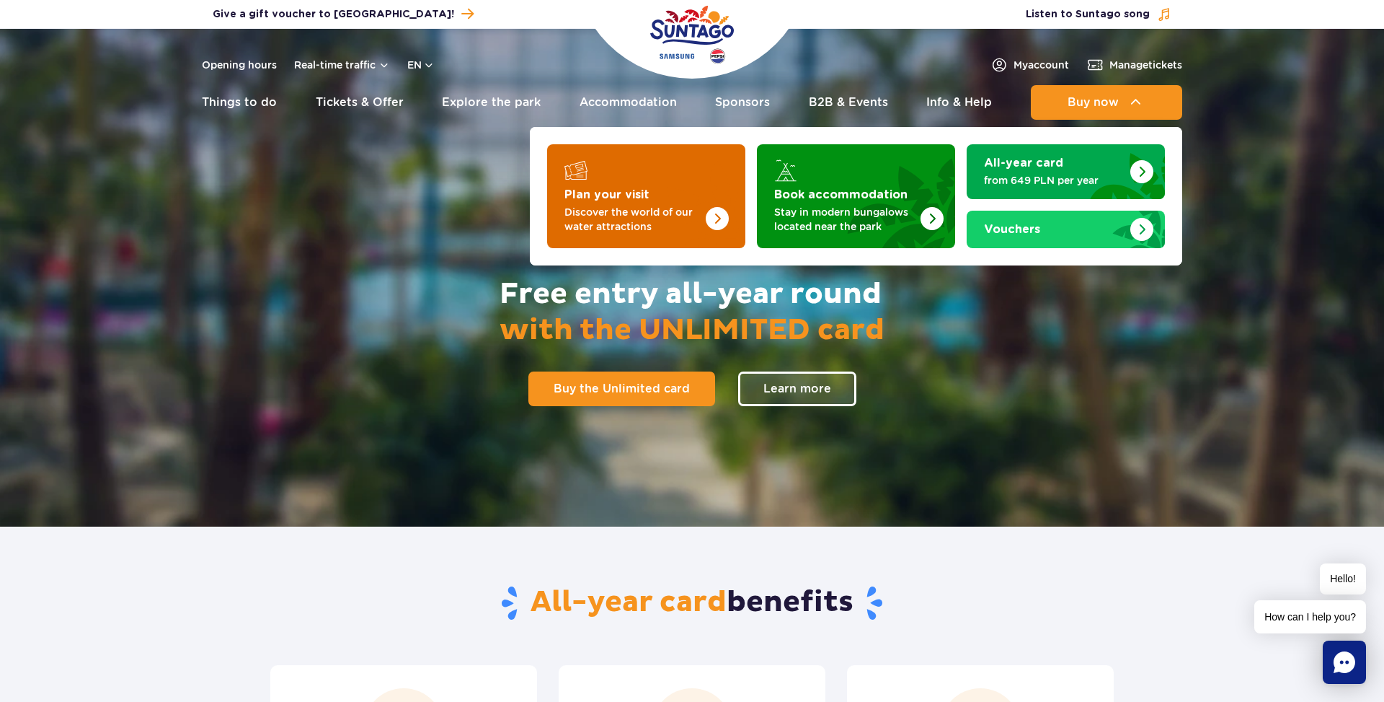
click at [656, 203] on img "Plan your visit" at bounding box center [688, 192] width 115 height 112
